Goal: Information Seeking & Learning: Compare options

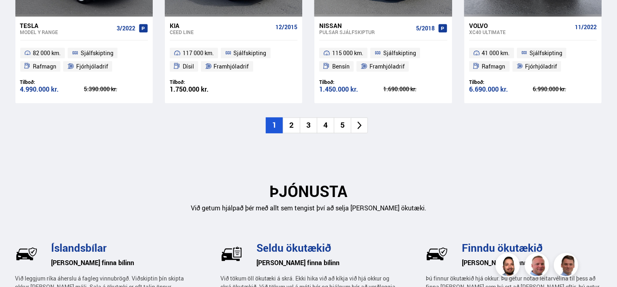
scroll to position [1013, 0]
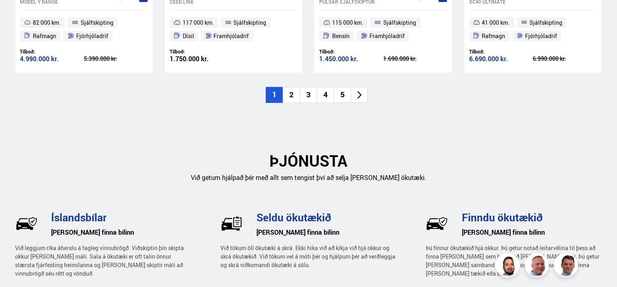
click at [288, 94] on li "2" at bounding box center [291, 95] width 17 height 16
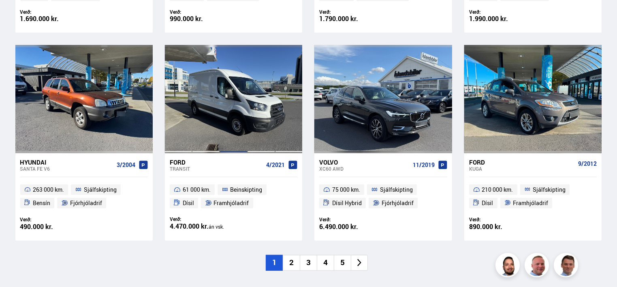
scroll to position [608, 0]
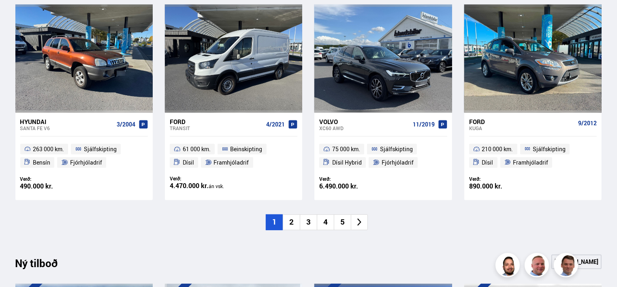
click at [295, 224] on li "2" at bounding box center [291, 222] width 17 height 16
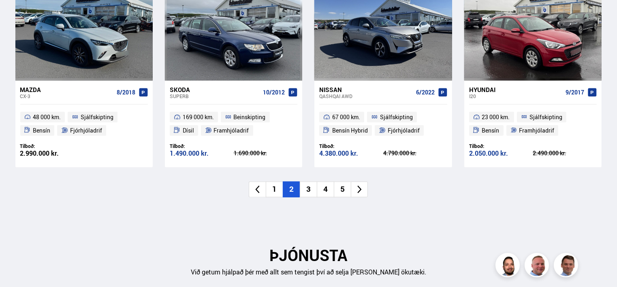
scroll to position [932, 0]
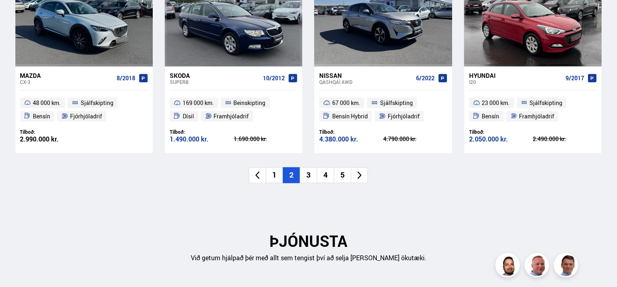
click at [310, 177] on li "3" at bounding box center [308, 175] width 17 height 16
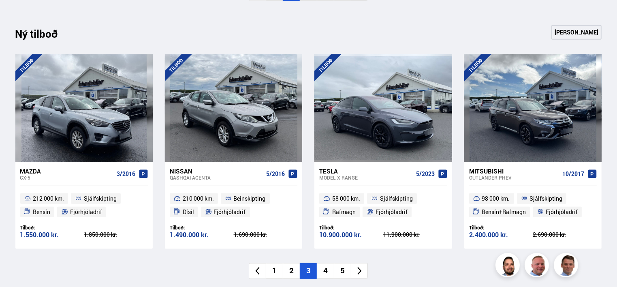
scroll to position [851, 0]
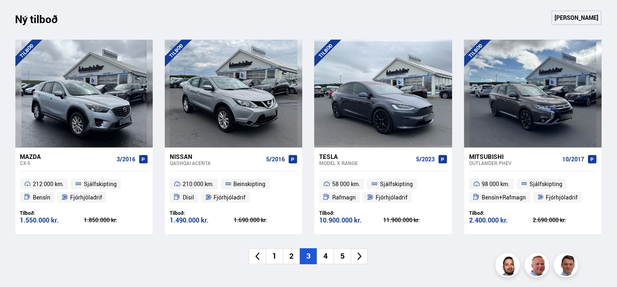
click at [325, 254] on li "4" at bounding box center [325, 256] width 17 height 16
click at [334, 254] on li "5" at bounding box center [342, 256] width 17 height 16
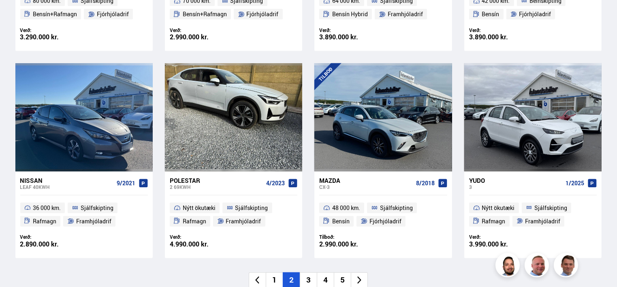
scroll to position [567, 0]
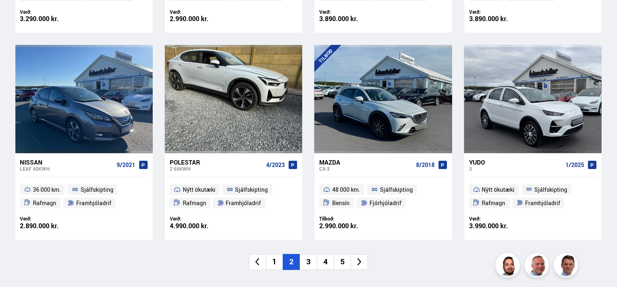
click at [307, 259] on li "3" at bounding box center [308, 262] width 17 height 16
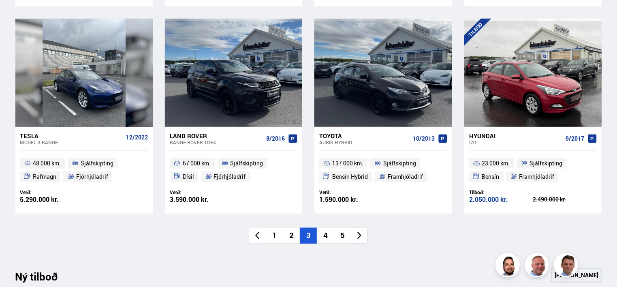
scroll to position [608, 0]
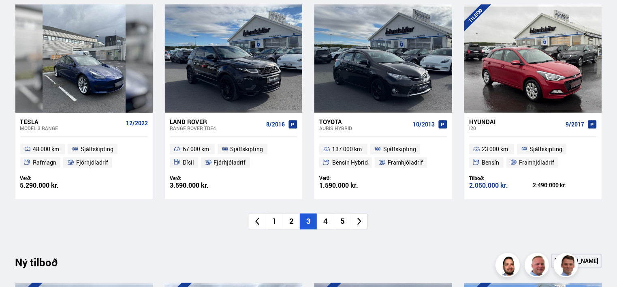
click at [323, 223] on li "4" at bounding box center [325, 222] width 17 height 16
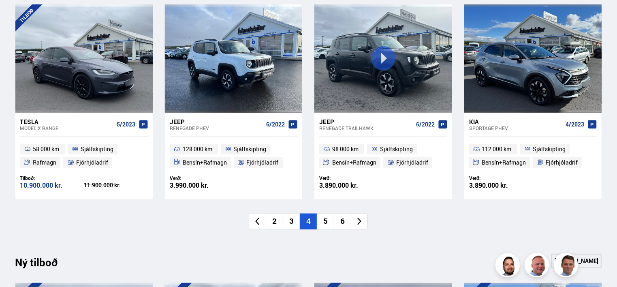
click at [325, 222] on li "5" at bounding box center [325, 222] width 17 height 16
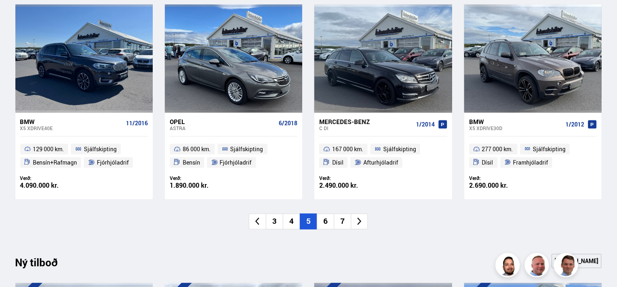
click at [325, 222] on li "6" at bounding box center [325, 222] width 17 height 16
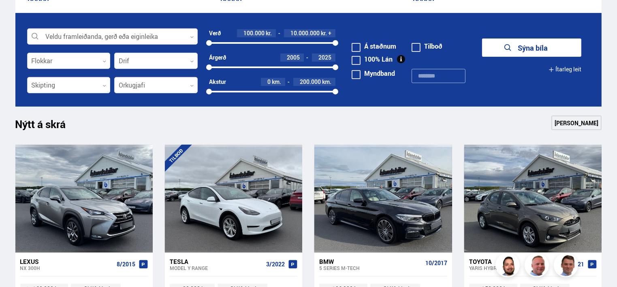
scroll to position [243, 0]
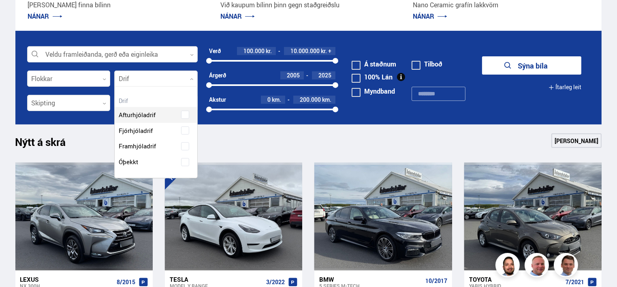
click at [191, 80] on icon at bounding box center [192, 79] width 4 height 4
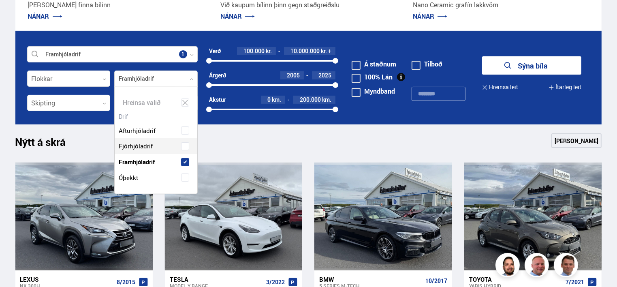
scroll to position [107, 83]
click at [152, 145] on div "Afturhjóladrif Fjórhjóladrif Framhjóladrif Óþekkt" at bounding box center [156, 148] width 83 height 75
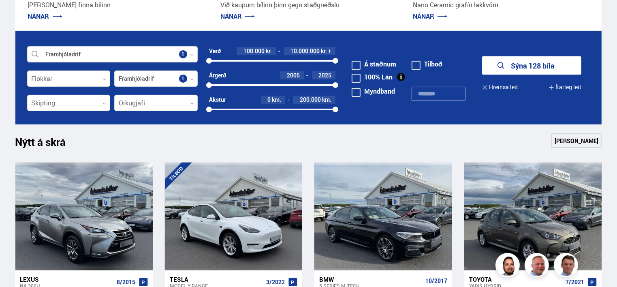
click at [225, 145] on div "Nýtt á skrá Sjá meira" at bounding box center [308, 142] width 587 height 19
click at [190, 107] on div at bounding box center [155, 103] width 83 height 16
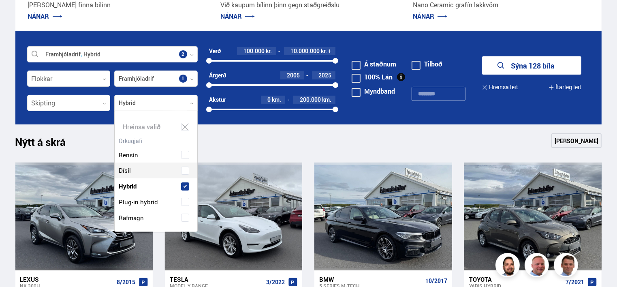
scroll to position [121, 81]
click at [126, 167] on div "Bensín Dísil Hybrid Plug-in hybrid Rafmagn" at bounding box center [156, 180] width 83 height 91
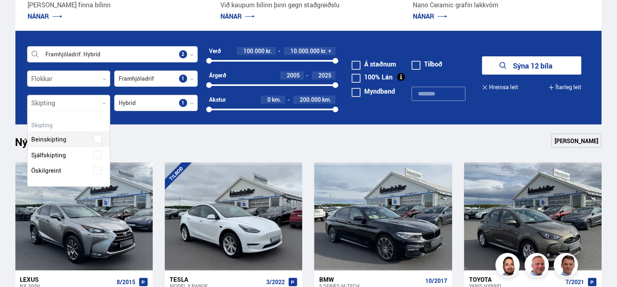
click at [105, 103] on icon at bounding box center [105, 104] width 4 height 4
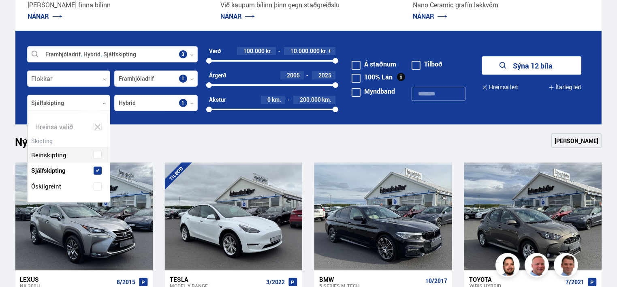
click at [55, 155] on div "Beinskipting Sjálfskipting Óskilgreint" at bounding box center [69, 164] width 83 height 59
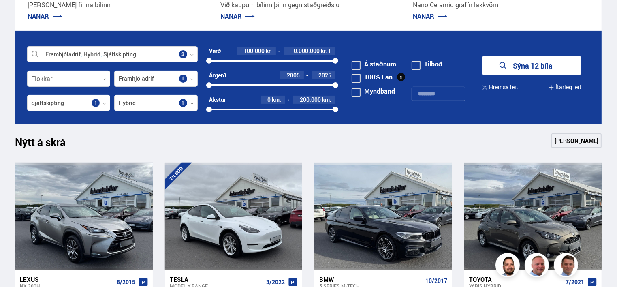
drag, startPoint x: 332, startPoint y: 60, endPoint x: 300, endPoint y: 65, distance: 32.8
click at [300, 65] on div "Verð 100.000 kr. 10.000.000 kr. + 100000 10000000" at bounding box center [272, 59] width 127 height 24
drag, startPoint x: 332, startPoint y: 60, endPoint x: 280, endPoint y: 68, distance: 52.6
click at [280, 68] on div "Verð 100.000 kr. 5.700.000 kr. + 100000 5668354" at bounding box center [272, 59] width 127 height 24
drag, startPoint x: 280, startPoint y: 60, endPoint x: 272, endPoint y: 63, distance: 8.2
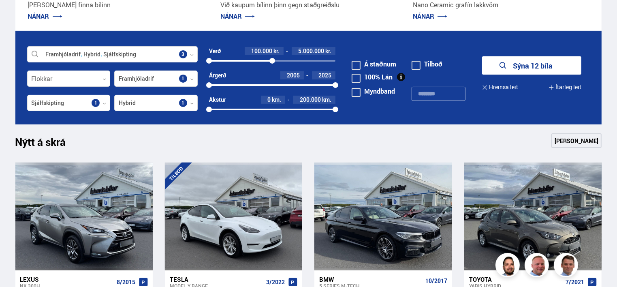
click at [272, 63] on div at bounding box center [272, 61] width 6 height 6
drag, startPoint x: 336, startPoint y: 85, endPoint x: 310, endPoint y: 96, distance: 28.5
click at [310, 96] on form "Framhjóladrif Hybrid Sjálfskipting Veldu framleiðanda, gerð eða eiginleika 3 Fl…" at bounding box center [308, 78] width 587 height 94
click at [310, 96] on span "200.000" at bounding box center [310, 100] width 21 height 8
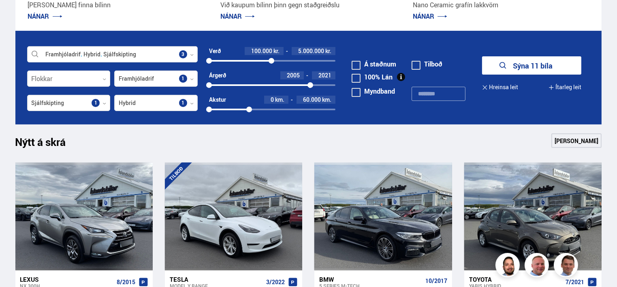
drag, startPoint x: 337, startPoint y: 109, endPoint x: 249, endPoint y: 128, distance: 89.7
click at [416, 66] on span at bounding box center [416, 65] width 9 height 9
click at [357, 78] on span at bounding box center [356, 78] width 9 height 9
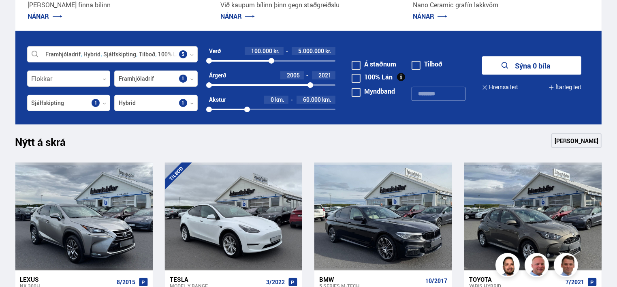
click at [229, 15] on link "NÁNAR" at bounding box center [237, 16] width 34 height 9
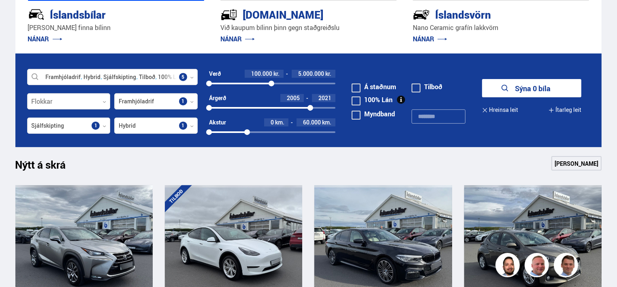
scroll to position [203, 0]
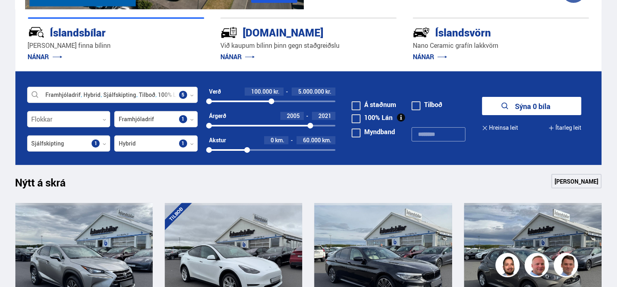
drag, startPoint x: 574, startPoint y: 126, endPoint x: 550, endPoint y: 126, distance: 24.3
click at [574, 126] on button "Ítarleg leit" at bounding box center [565, 128] width 33 height 18
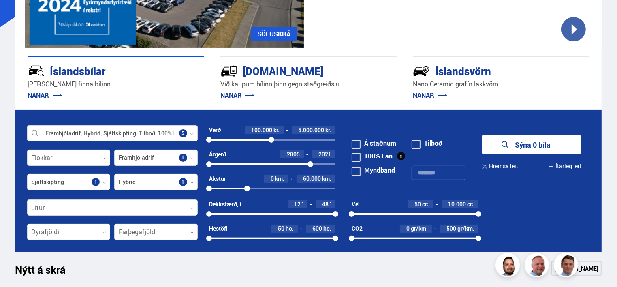
scroll to position [162, 0]
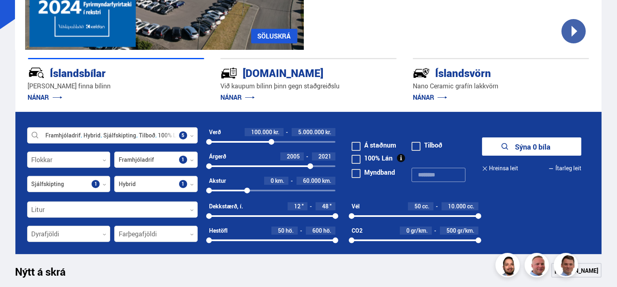
click at [357, 158] on span at bounding box center [356, 159] width 9 height 9
click at [141, 134] on div at bounding box center [112, 136] width 171 height 16
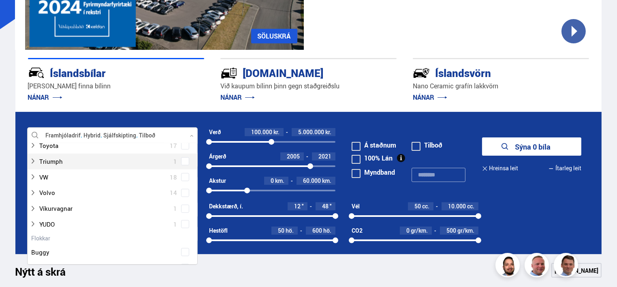
scroll to position [608, 0]
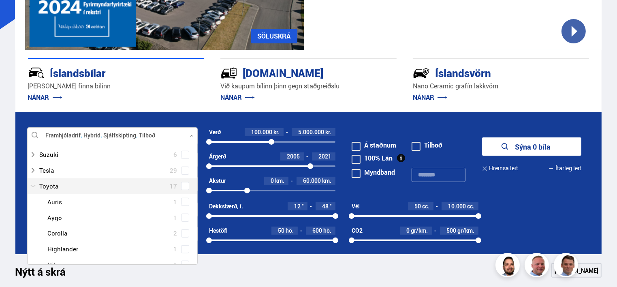
click at [47, 185] on div at bounding box center [105, 186] width 150 height 12
click at [184, 186] on span at bounding box center [185, 185] width 3 height 3
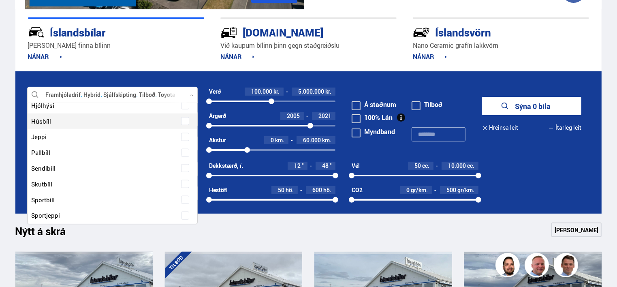
scroll to position [1013, 0]
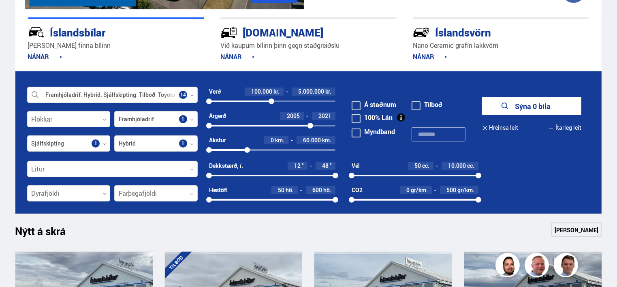
click at [263, 241] on div "Nýtt á skrá Sjá meira" at bounding box center [308, 231] width 587 height 19
drag, startPoint x: 504, startPoint y: 125, endPoint x: 479, endPoint y: 128, distance: 24.9
click at [504, 125] on button "Hreinsa leit" at bounding box center [500, 128] width 36 height 18
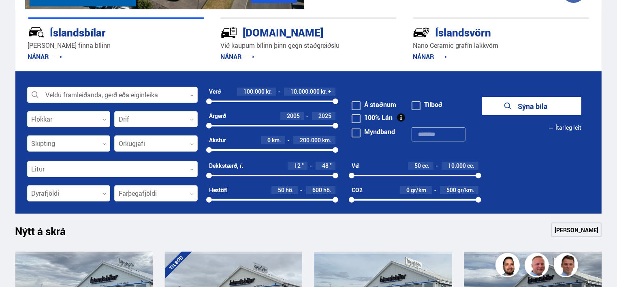
click at [522, 105] on button "Sýna bíla" at bounding box center [531, 106] width 99 height 18
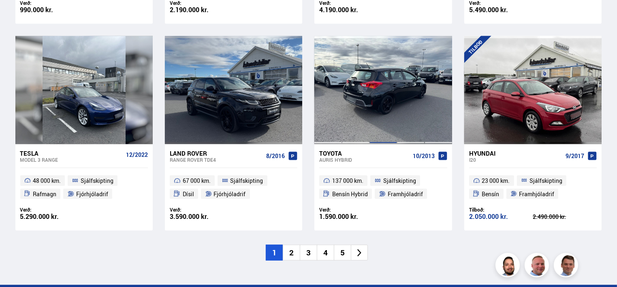
scroll to position [1216, 0]
